Goal: Transaction & Acquisition: Purchase product/service

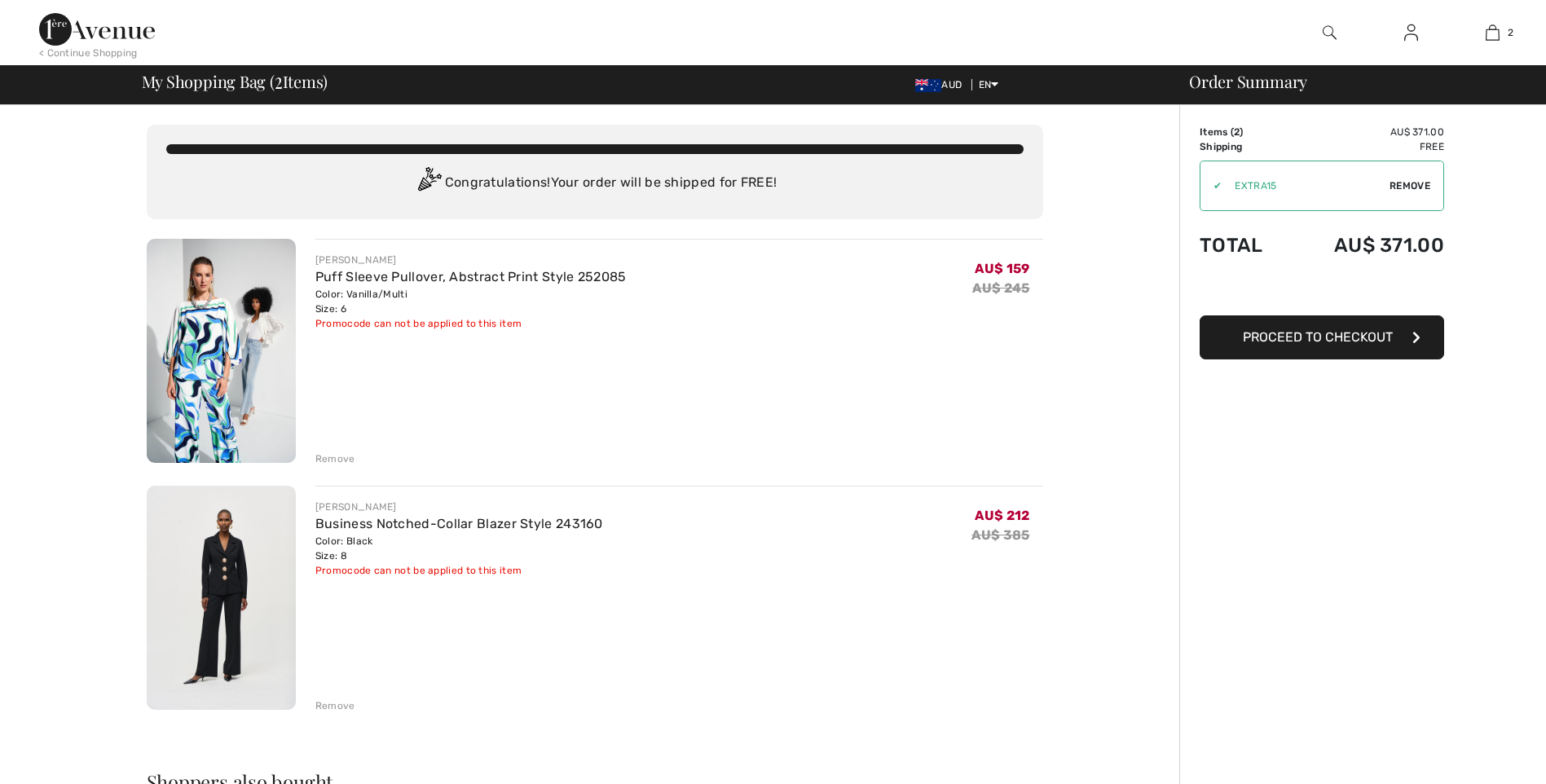
click at [335, 460] on div "Remove" at bounding box center [335, 457] width 40 height 14
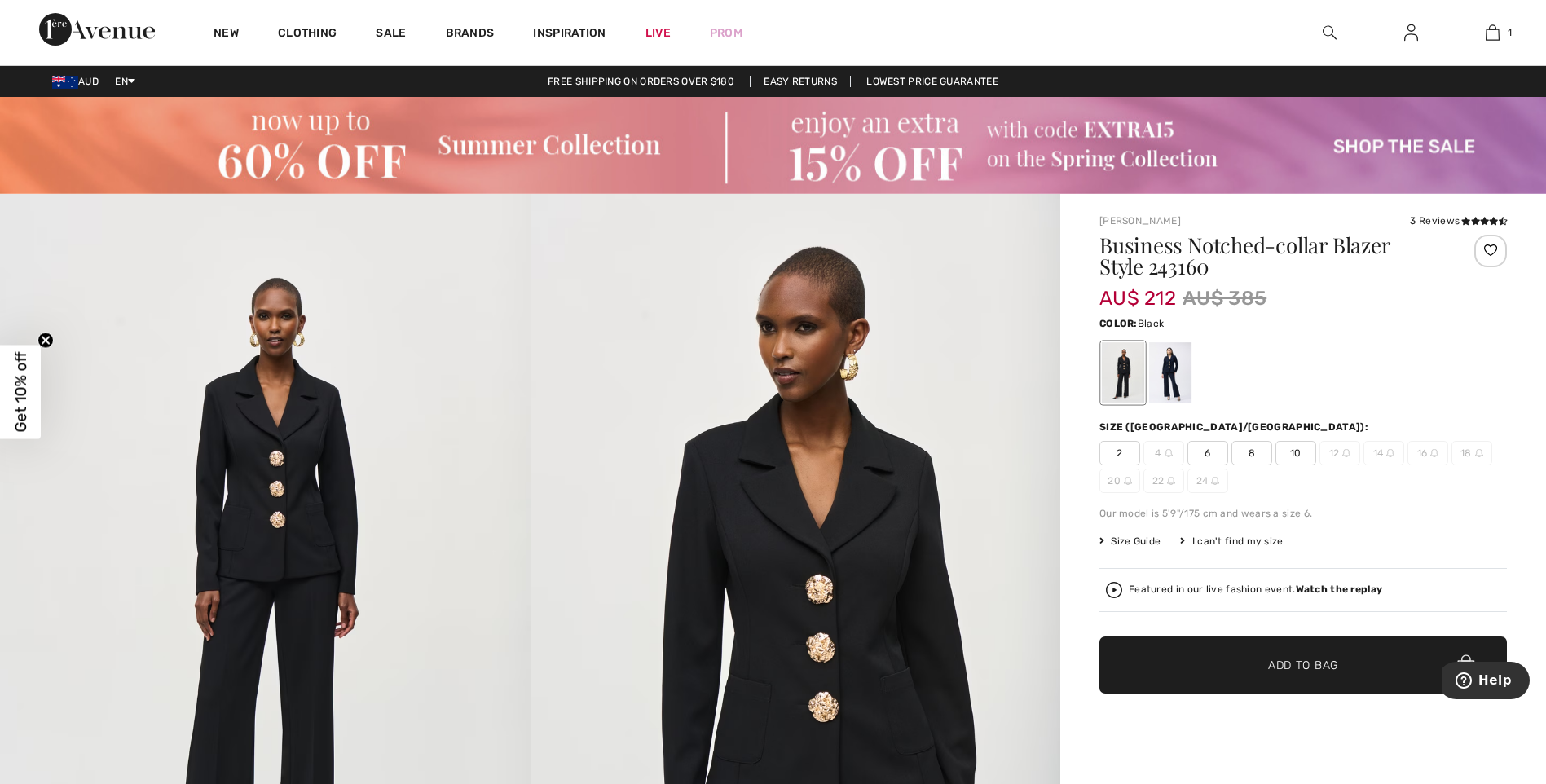
click at [1406, 144] on img at bounding box center [773, 145] width 1546 height 97
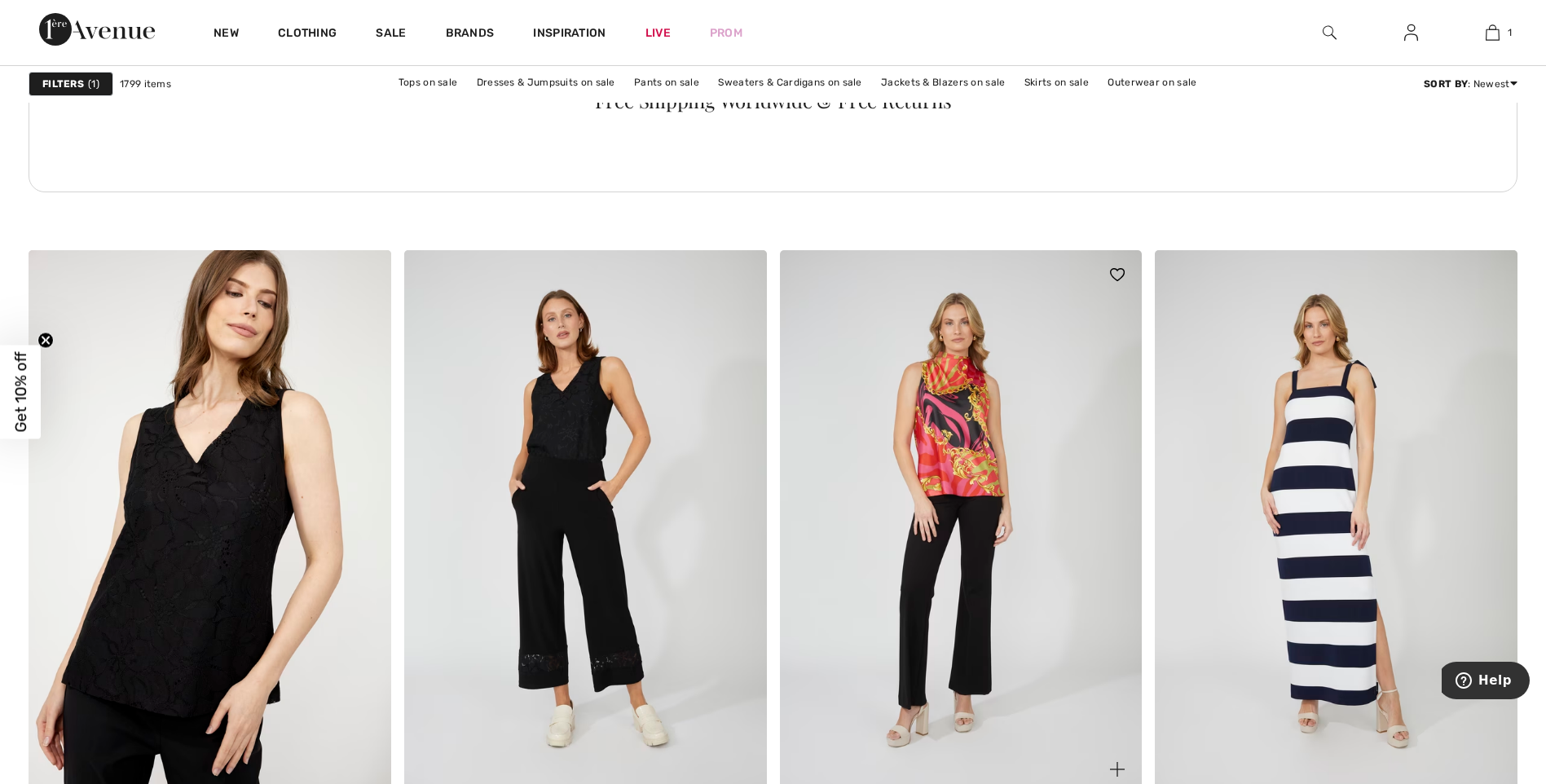
scroll to position [2851, 0]
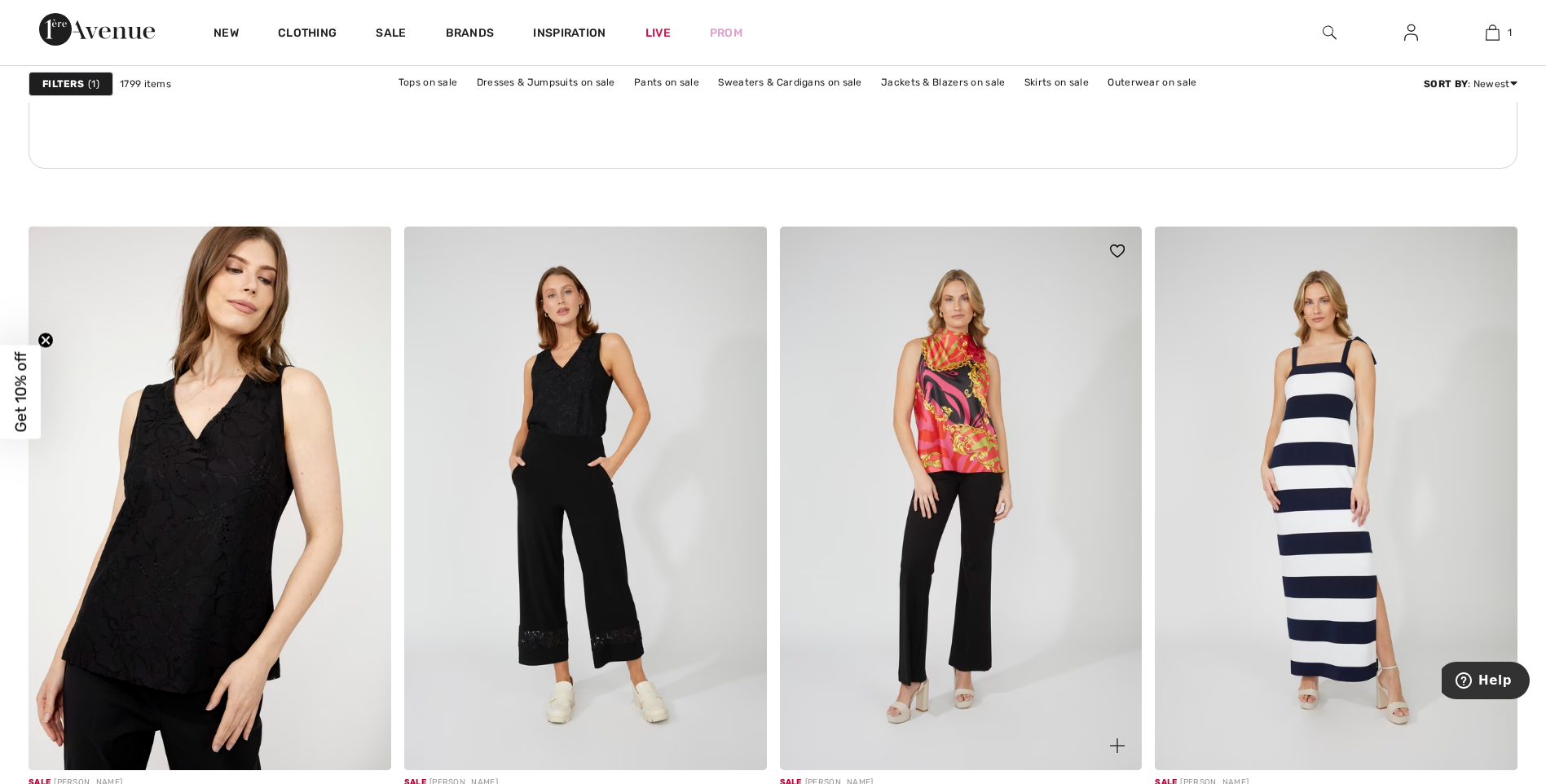
click at [941, 405] on img at bounding box center [961, 498] width 363 height 543
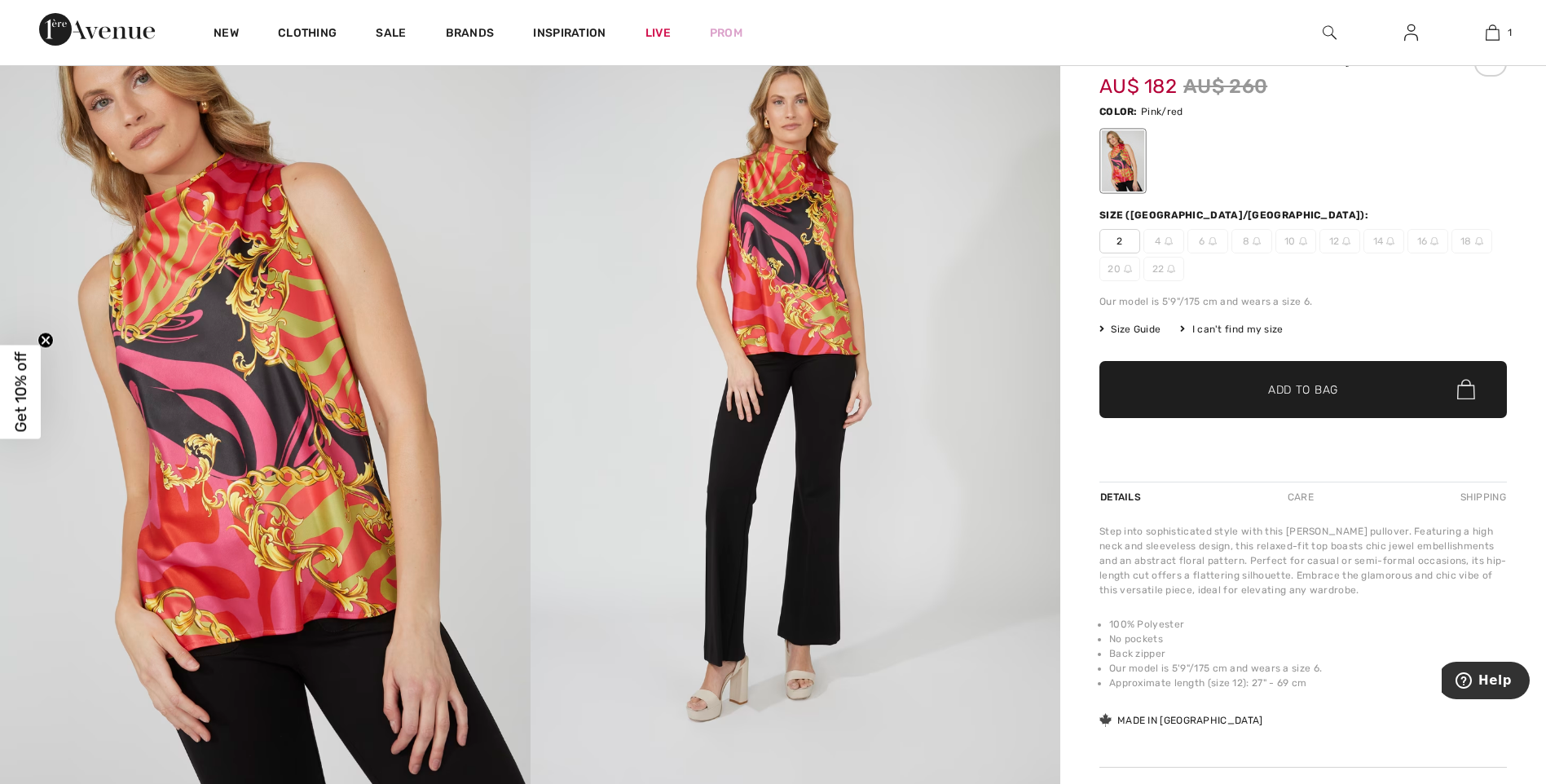
scroll to position [326, 0]
